Goal: Information Seeking & Learning: Learn about a topic

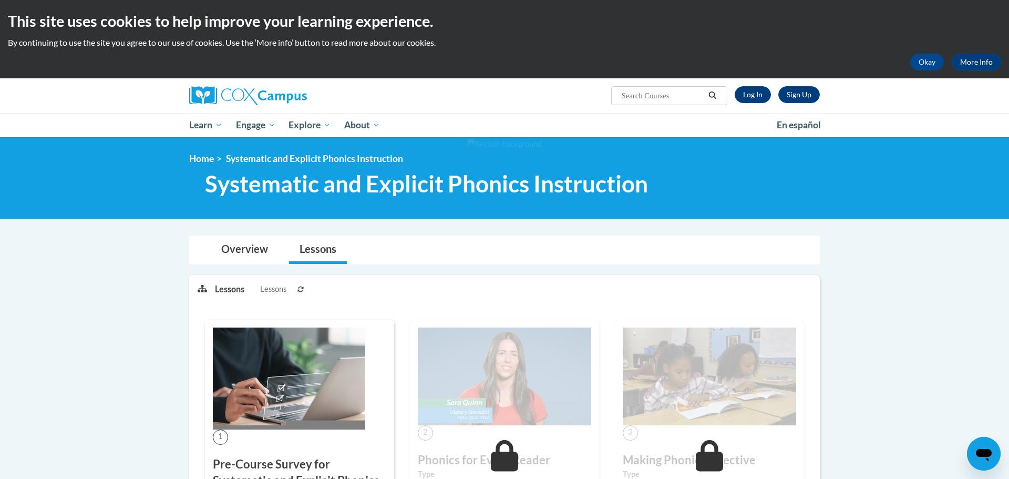
click at [738, 81] on div "Sign Up Log In Search Search..." at bounding box center [612, 91] width 431 height 27
click at [747, 93] on link "Log In" at bounding box center [752, 94] width 36 height 17
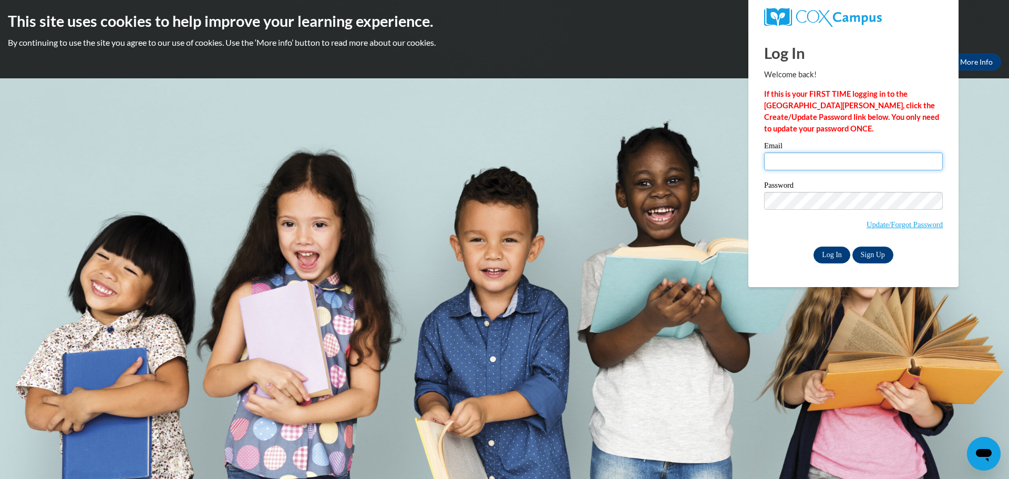
type input "dshriver@kewaskumschools.org"
click at [831, 257] on input "Log In" at bounding box center [831, 254] width 37 height 17
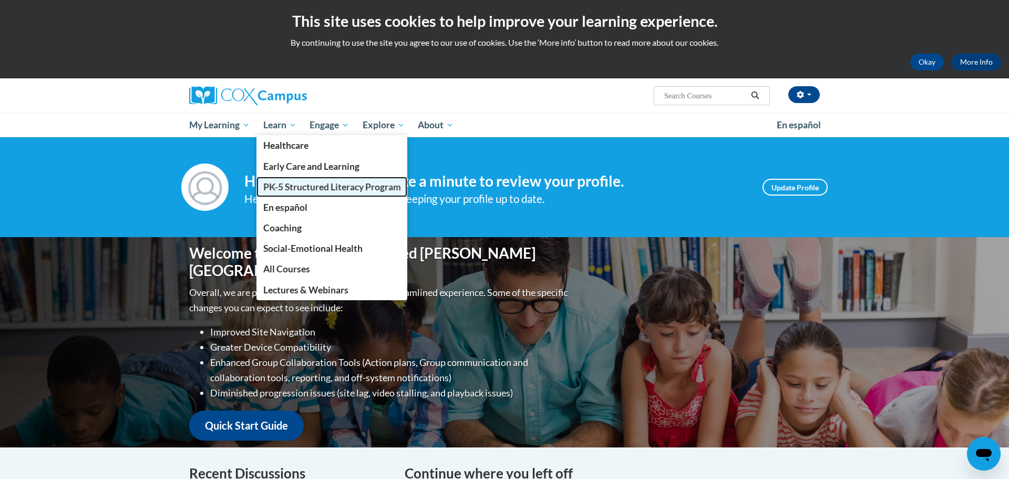
click at [281, 184] on span "PK-5 Structured Literacy Program" at bounding box center [332, 186] width 138 height 11
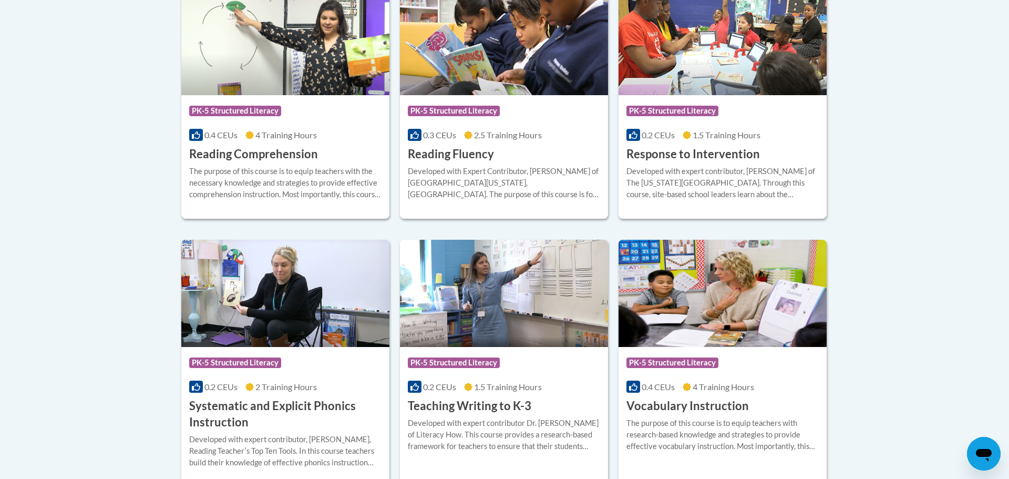
scroll to position [1058, 0]
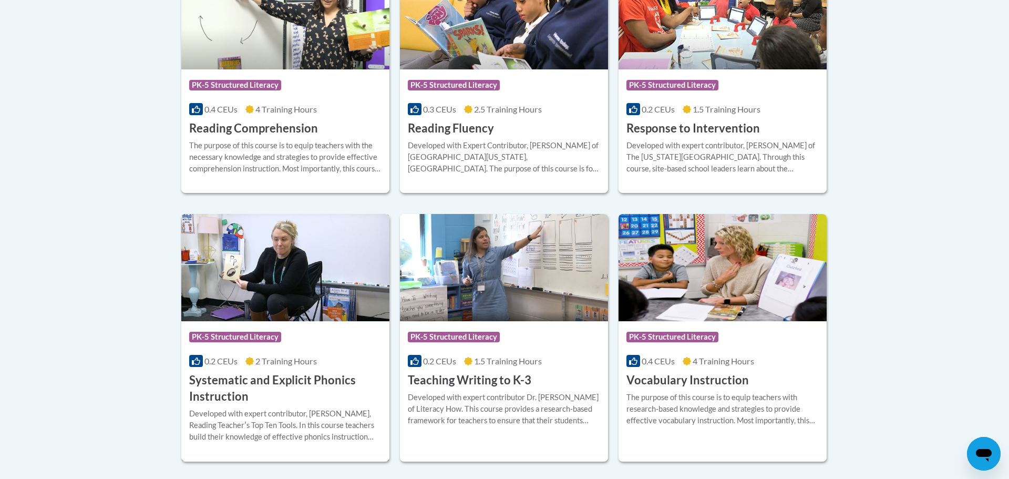
click at [307, 266] on img at bounding box center [285, 267] width 208 height 107
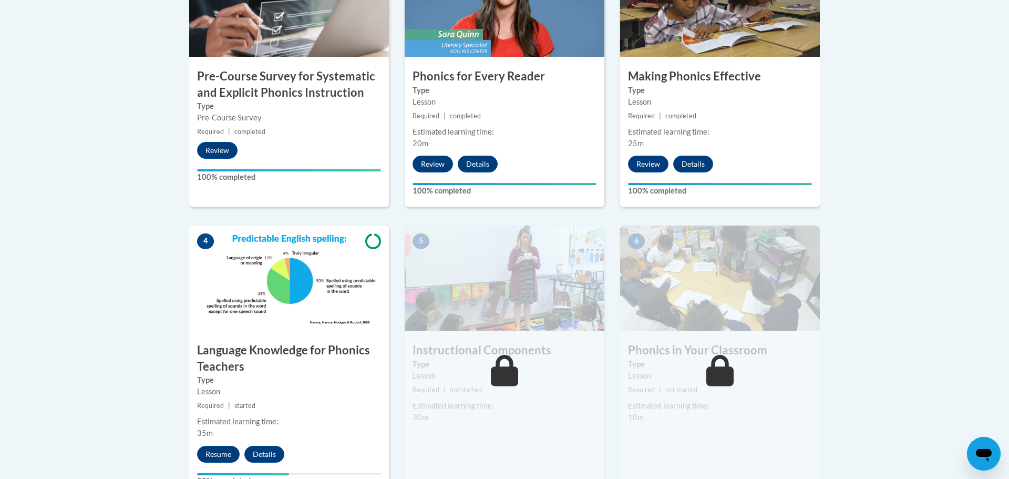
scroll to position [503, 0]
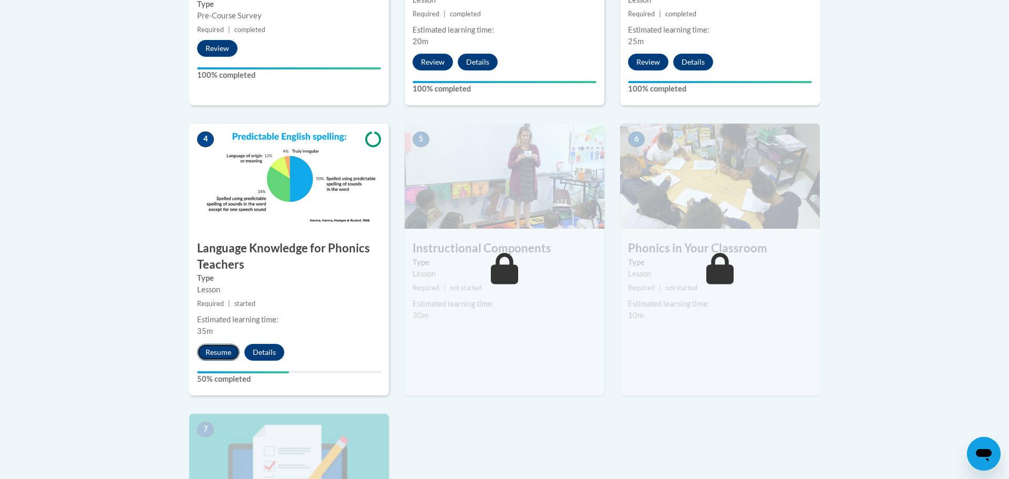
click at [226, 350] on button "Resume" at bounding box center [218, 352] width 43 height 17
